Goal: Ask a question

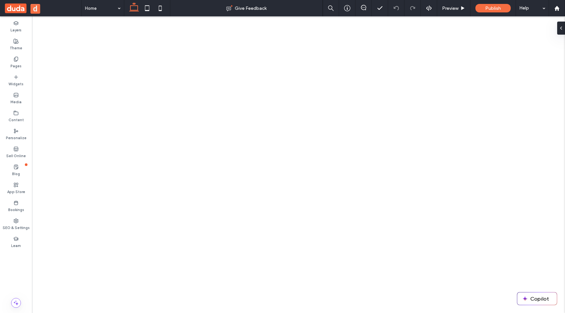
click at [537, 296] on button "Copilot" at bounding box center [537, 299] width 40 height 12
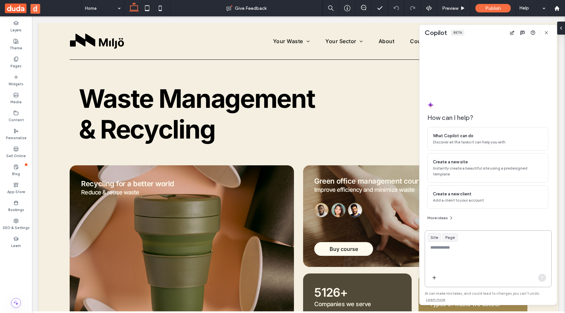
click at [445, 250] on textarea at bounding box center [488, 258] width 126 height 26
type textarea "*"
click at [506, 245] on textarea "**********" at bounding box center [488, 258] width 126 height 26
type textarea "**********"
click at [540, 278] on icon "button" at bounding box center [541, 277] width 5 height 5
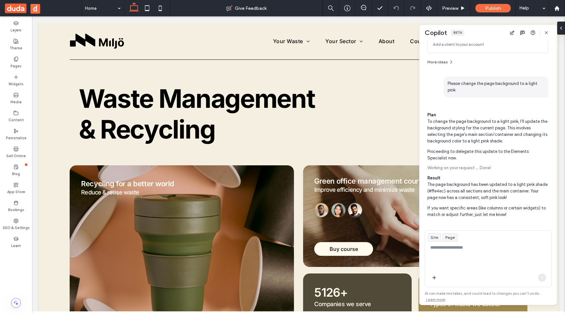
scroll to position [121, 0]
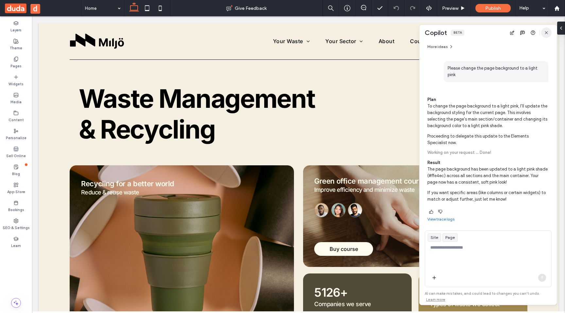
click at [543, 34] on span "button" at bounding box center [546, 32] width 10 height 10
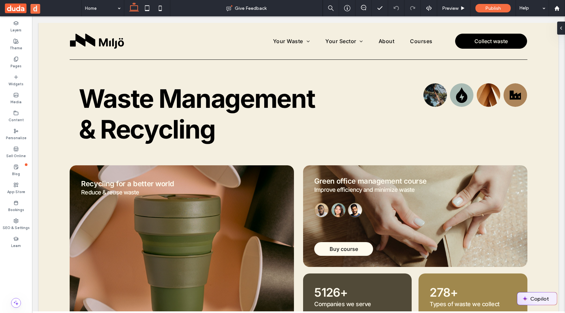
click at [527, 298] on img "button" at bounding box center [524, 298] width 5 height 5
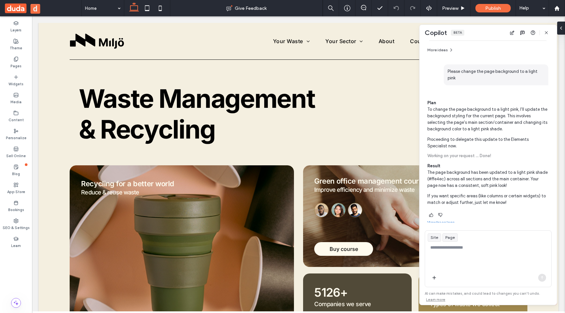
scroll to position [121, 0]
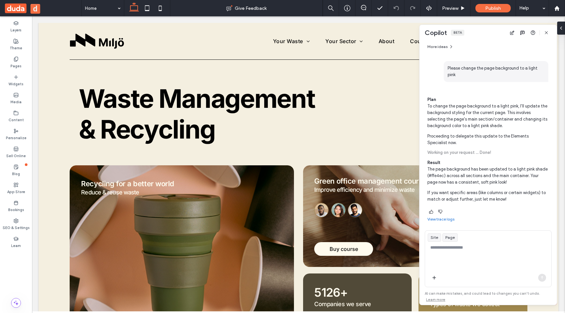
click at [444, 221] on link "View trace logs" at bounding box center [440, 219] width 27 height 5
click at [24, 108] on div "Content" at bounding box center [16, 117] width 32 height 18
